Goal: Task Accomplishment & Management: Use online tool/utility

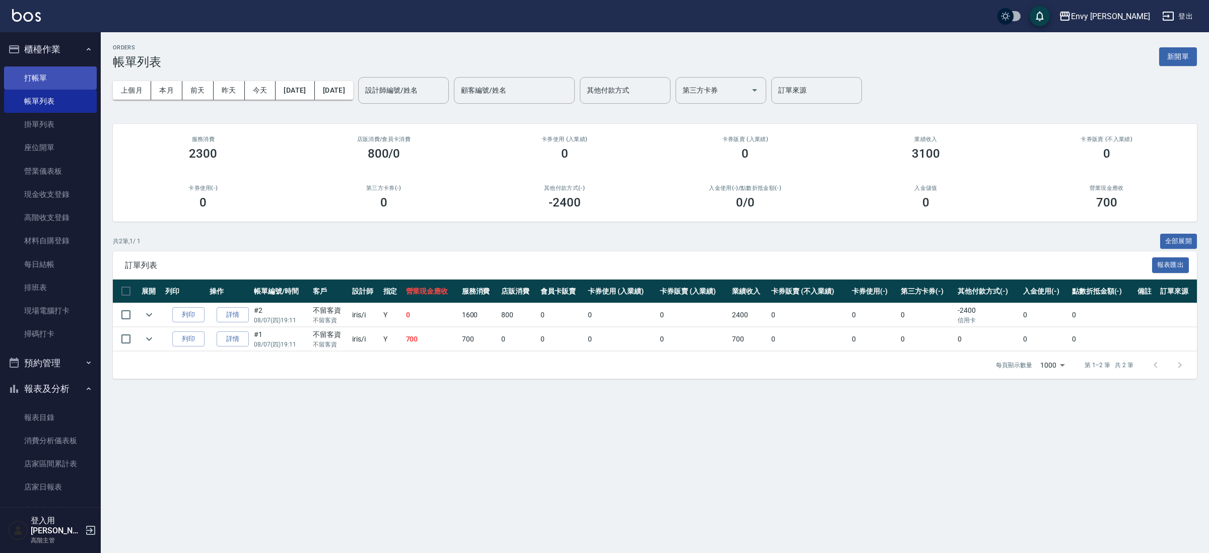
click at [44, 83] on link "打帳單" at bounding box center [50, 77] width 93 height 23
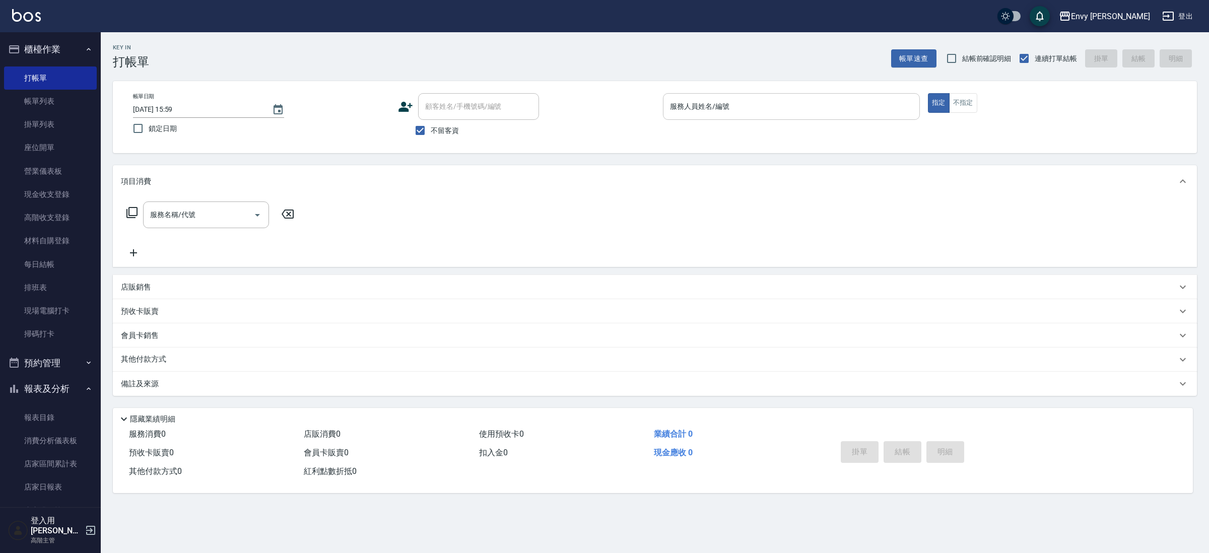
click at [732, 110] on input "服務人員姓名/編號" at bounding box center [791, 107] width 248 height 18
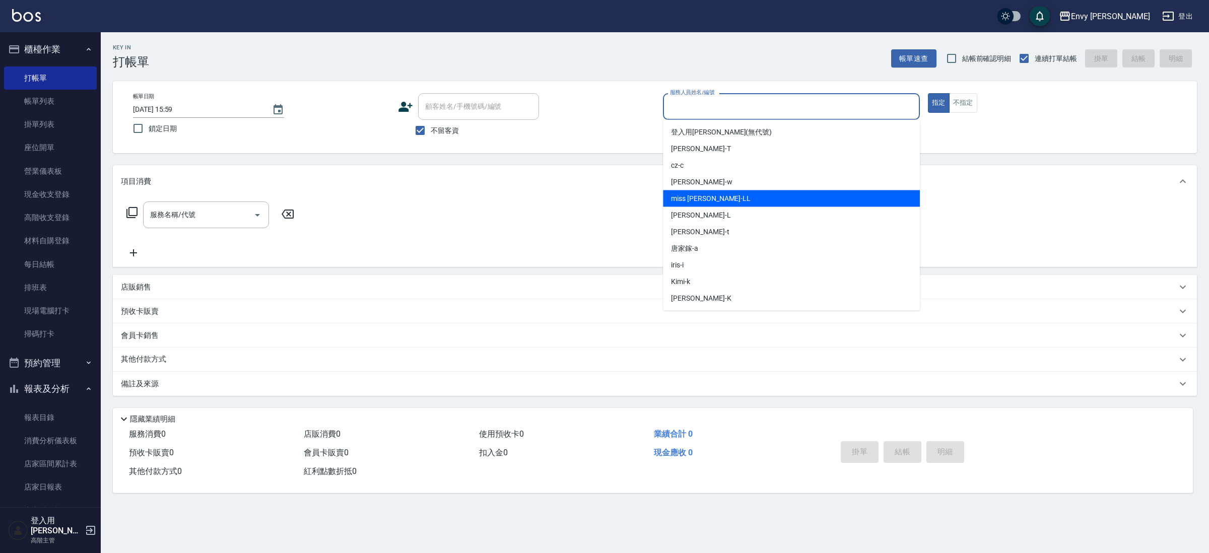
click at [699, 199] on span "miss [PERSON_NAME]" at bounding box center [711, 198] width 80 height 11
type input "miss [PERSON_NAME]"
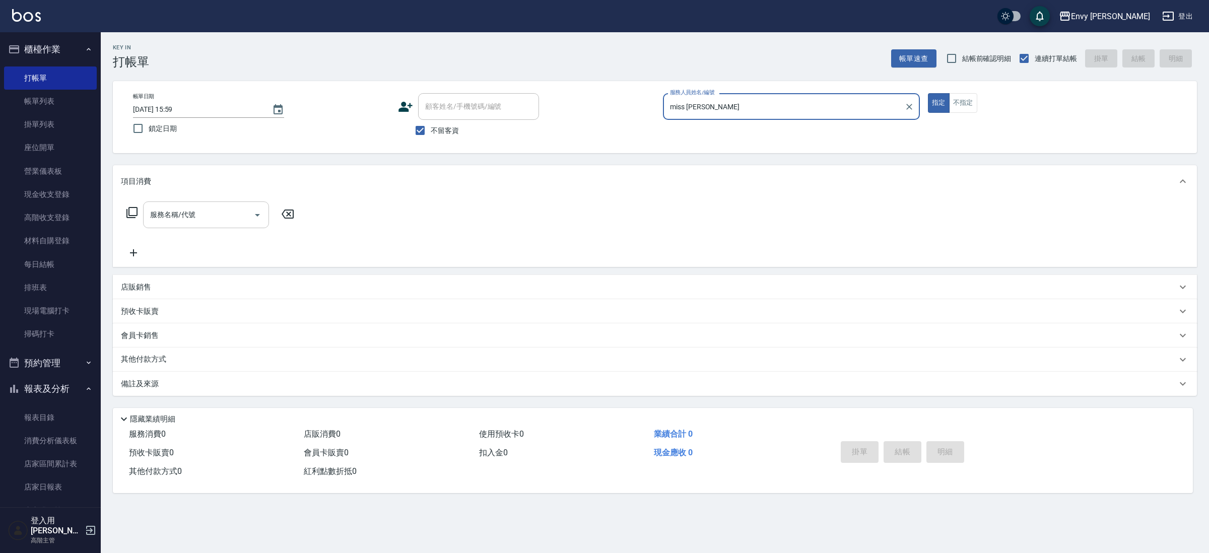
click at [197, 214] on input "服務名稱/代號" at bounding box center [199, 215] width 102 height 18
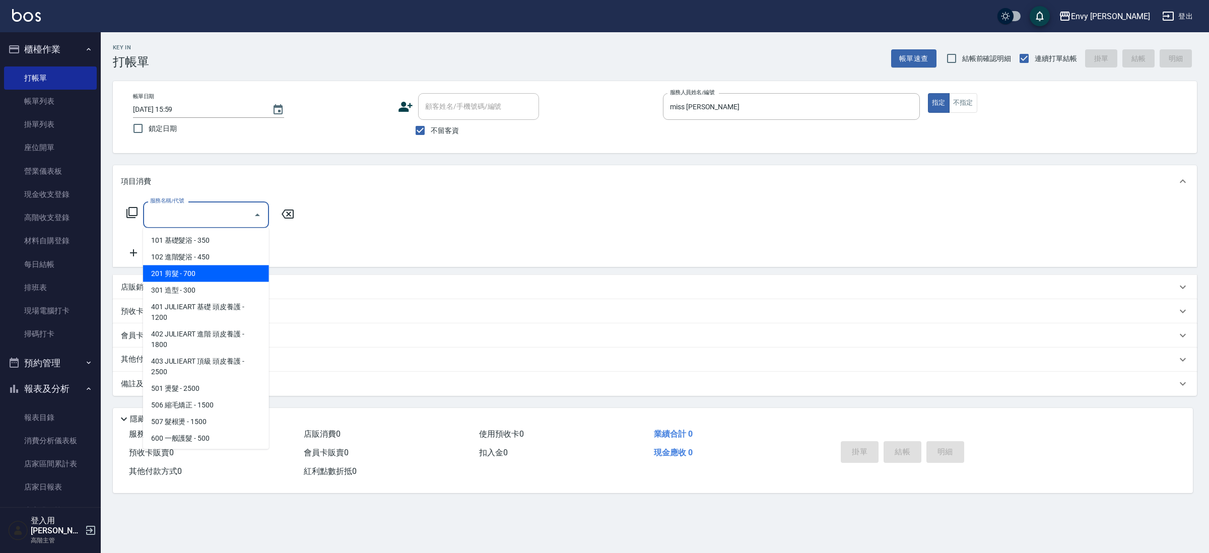
click at [218, 272] on span "201 剪髮 - 700" at bounding box center [206, 273] width 126 height 17
type input "201 剪髮(201)"
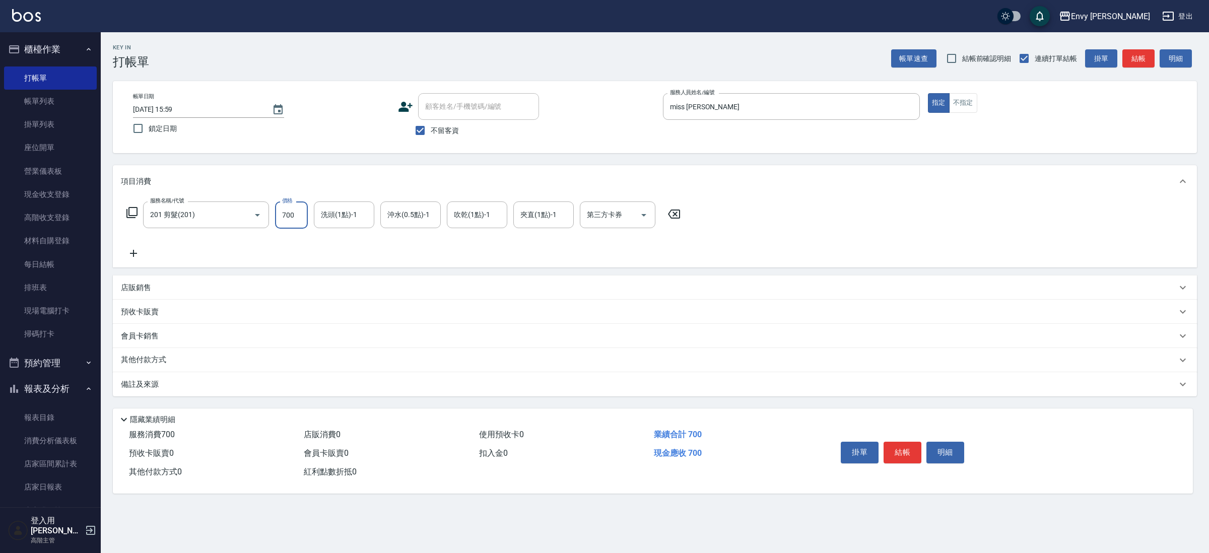
click at [289, 224] on input "700" at bounding box center [291, 214] width 33 height 27
type input "3200"
click at [908, 455] on button "結帳" at bounding box center [903, 452] width 38 height 21
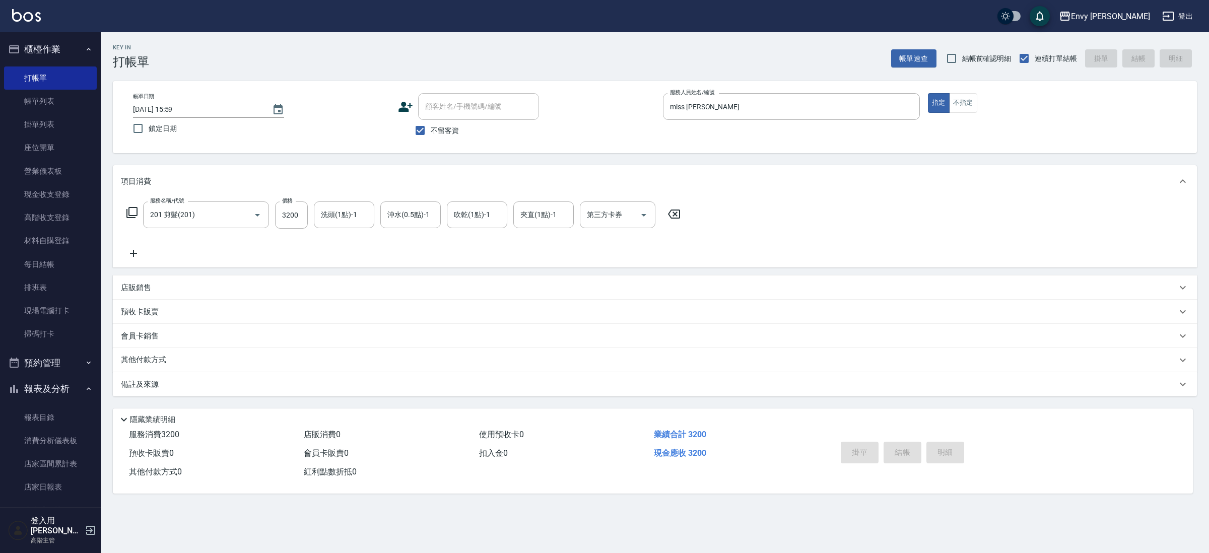
type input "[DATE] 16:02"
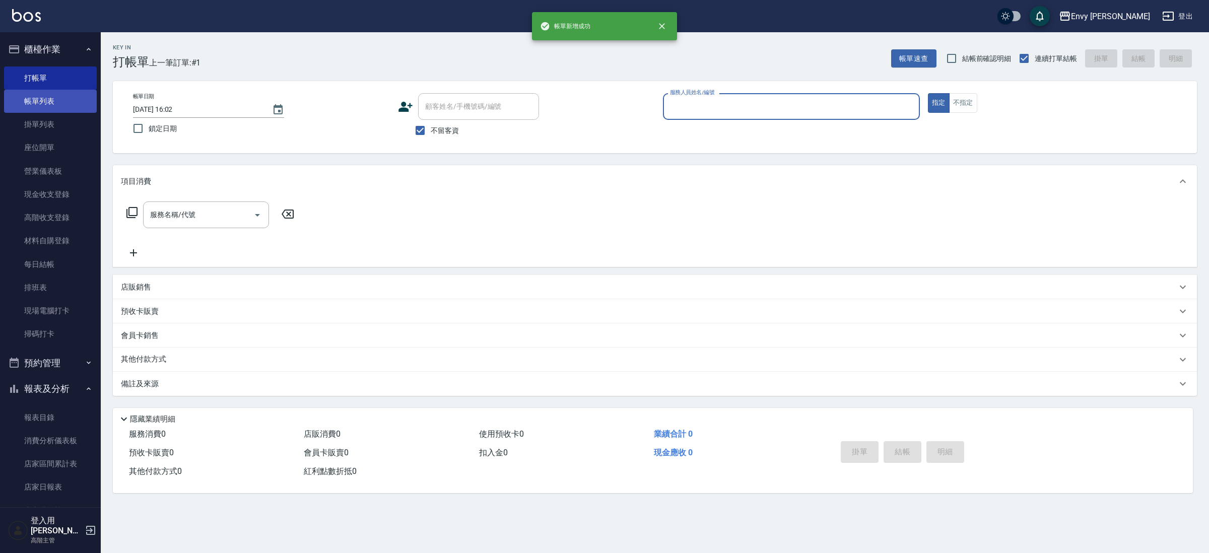
click at [59, 106] on link "帳單列表" at bounding box center [50, 101] width 93 height 23
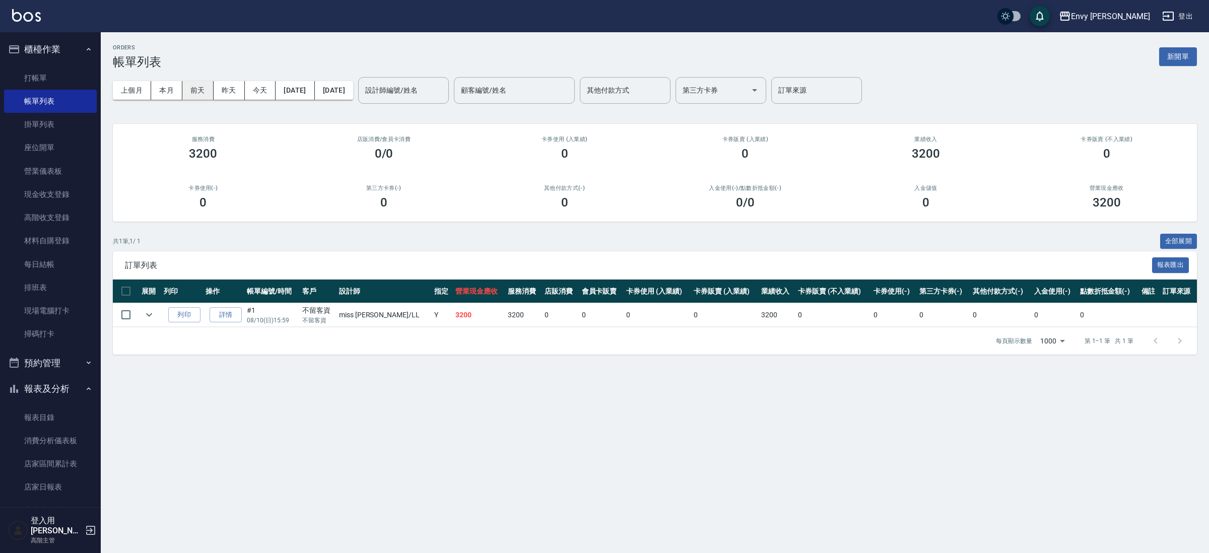
click at [200, 89] on button "前天" at bounding box center [197, 90] width 31 height 19
click at [252, 93] on button "今天" at bounding box center [260, 90] width 31 height 19
click at [15, 83] on link "打帳單" at bounding box center [50, 77] width 93 height 23
